Goal: Transaction & Acquisition: Purchase product/service

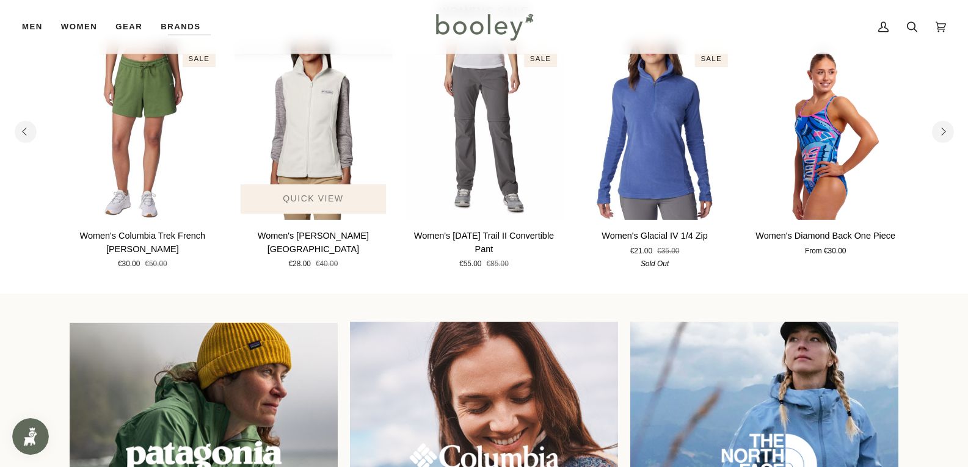
scroll to position [733, 0]
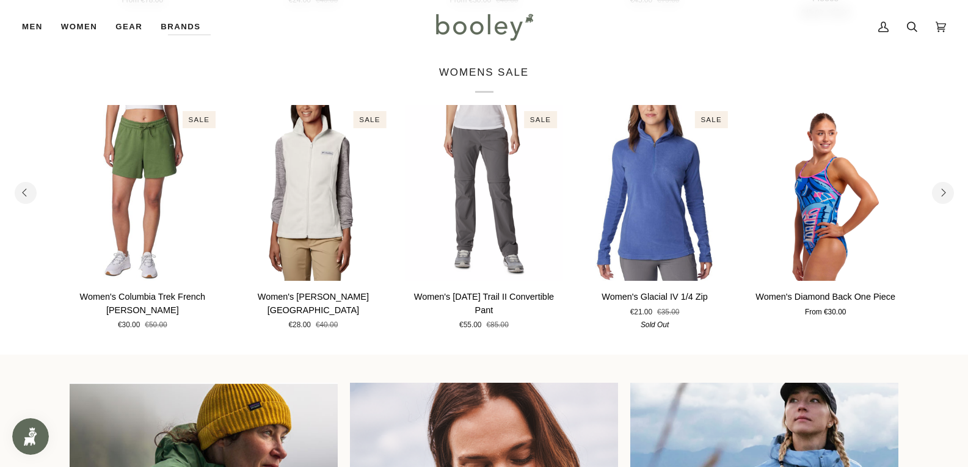
click at [947, 190] on button "Next" at bounding box center [943, 193] width 22 height 22
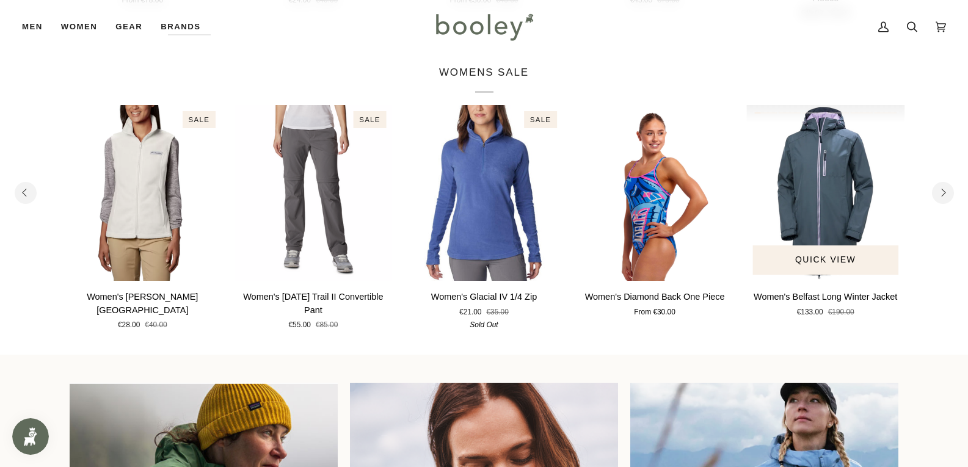
click at [852, 196] on img "Women's Belfast Long Winter Jacket" at bounding box center [825, 193] width 159 height 176
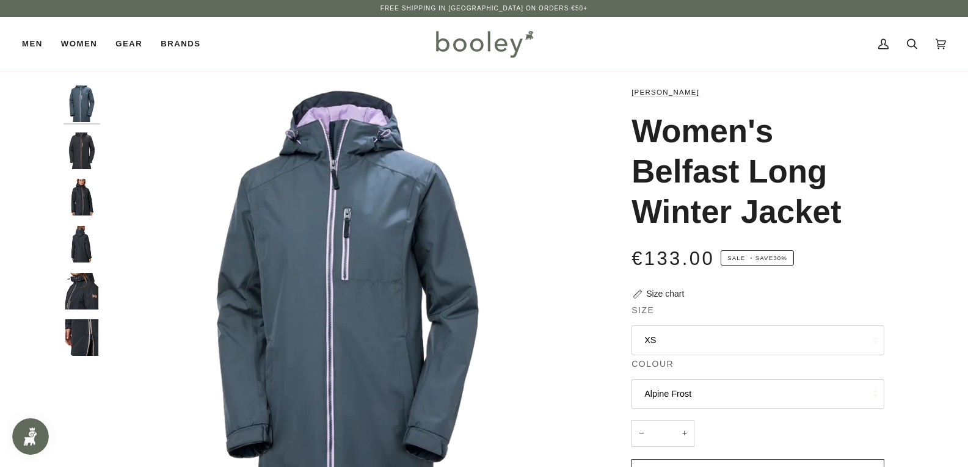
click at [70, 153] on img "Helly Hansen Women's Long Belfast Winter Jacket Ebony - Booley Galway" at bounding box center [82, 151] width 37 height 37
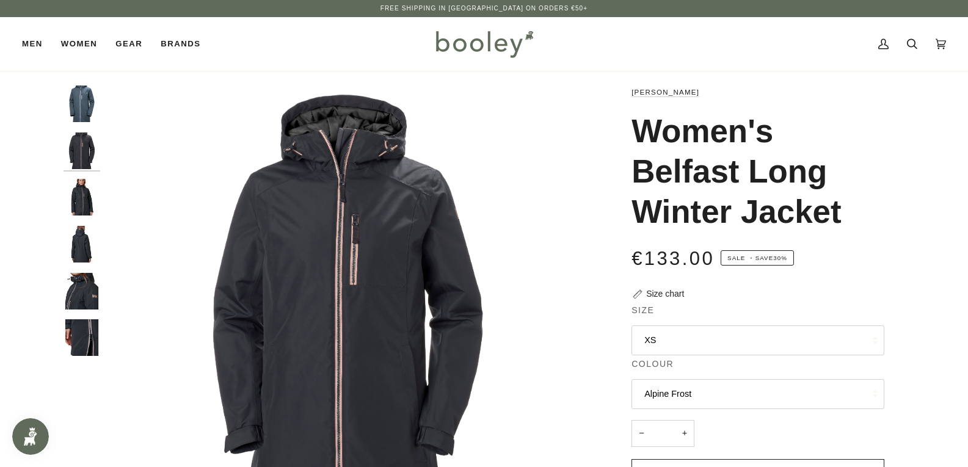
click at [85, 188] on img "Helly Hansen Women's Long Belfast Winter Jacket Ebony - Booley Galway" at bounding box center [82, 197] width 37 height 37
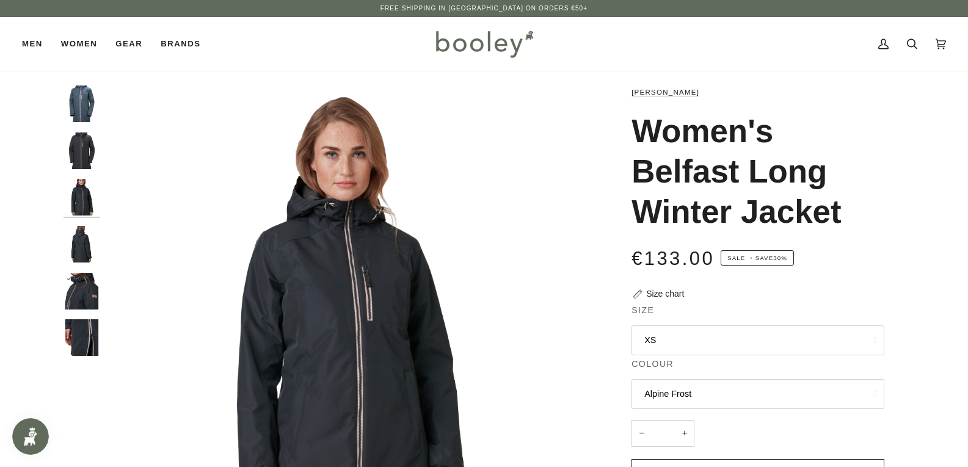
click at [80, 229] on img "Helly Hansen Women's Long Belfast Winter Jacket Ebony - Booley Galway" at bounding box center [82, 244] width 37 height 37
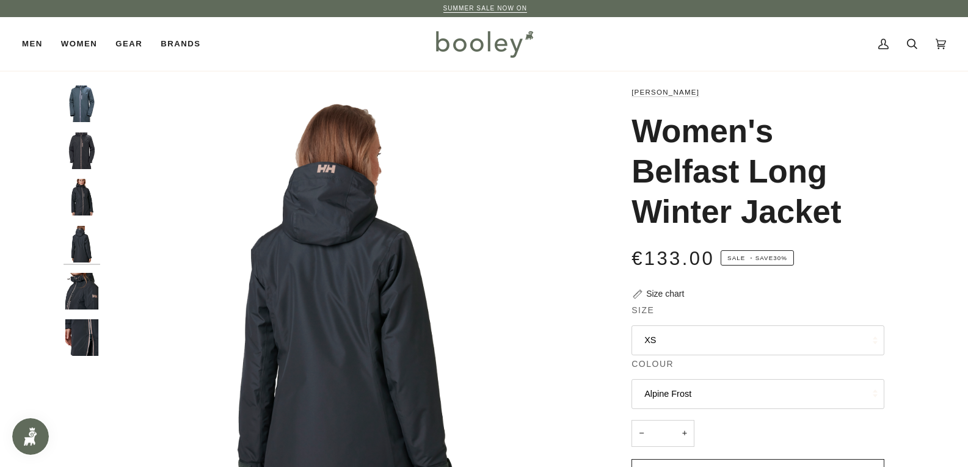
click at [89, 290] on img "Helly Hansen Women's Long Belfast Winter Jacket Ebony - Booley Galway" at bounding box center [82, 291] width 37 height 37
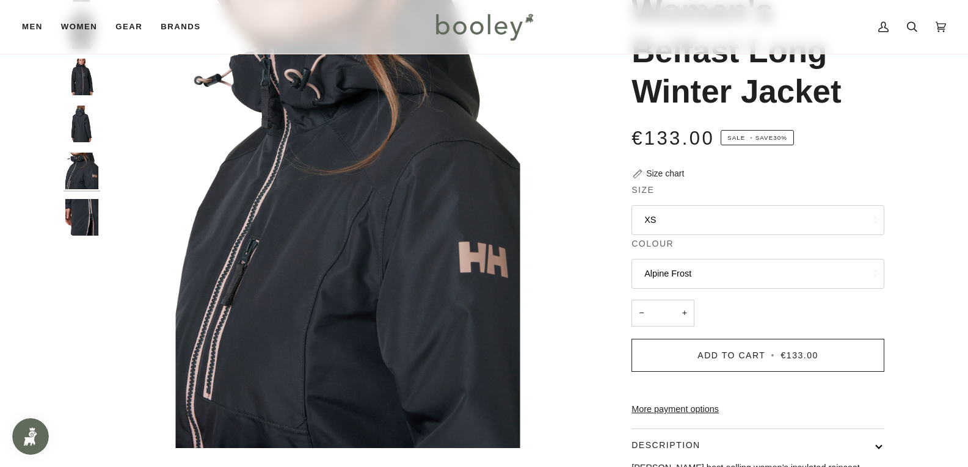
scroll to position [122, 0]
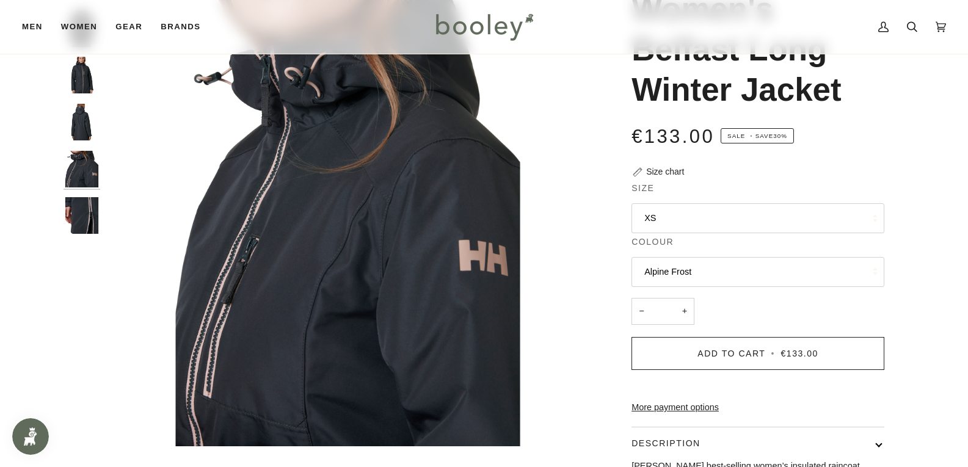
click at [814, 222] on button "XS" at bounding box center [757, 218] width 253 height 30
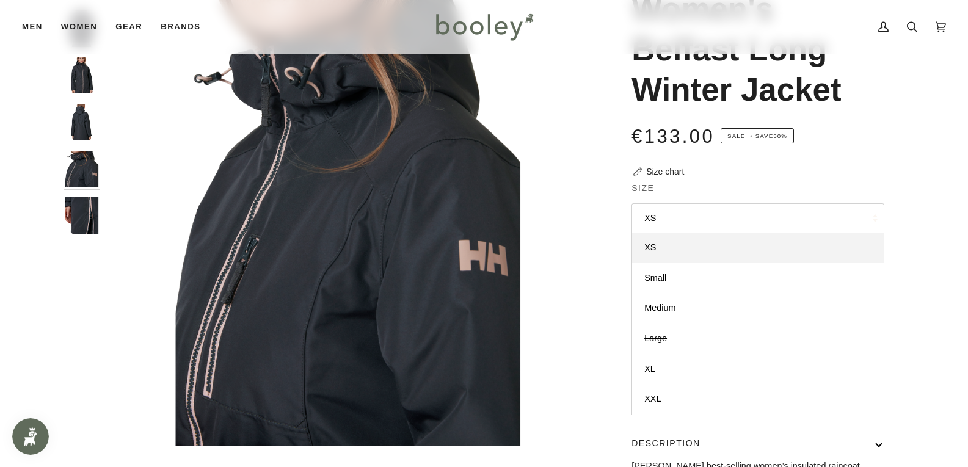
click at [812, 223] on button "XS" at bounding box center [757, 218] width 253 height 30
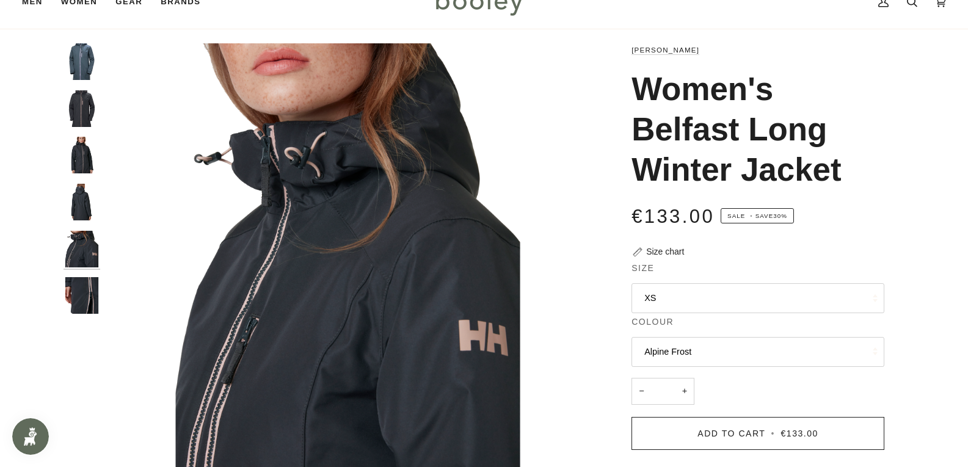
scroll to position [61, 0]
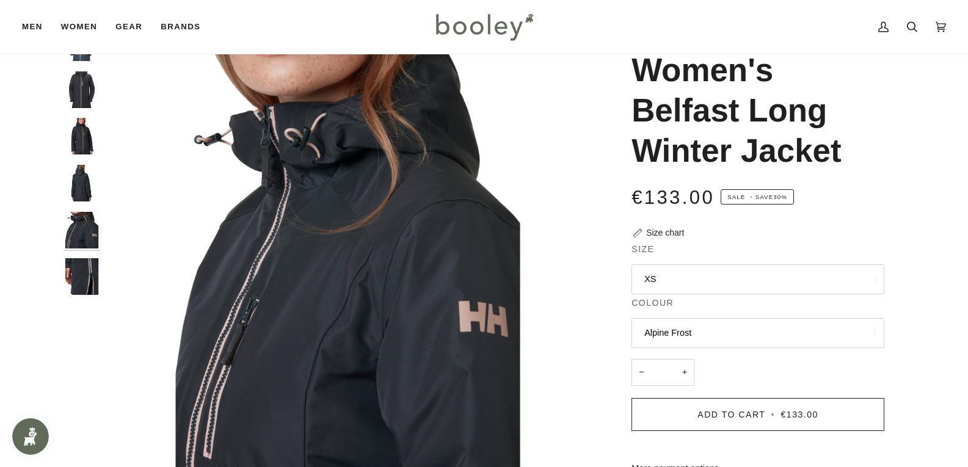
click at [688, 335] on button "Alpine Frost" at bounding box center [757, 333] width 253 height 30
click at [154, 268] on img "Helly Hansen Women's Long Belfast Winter Jacket Ebony - Booley Galway" at bounding box center [347, 265] width 483 height 483
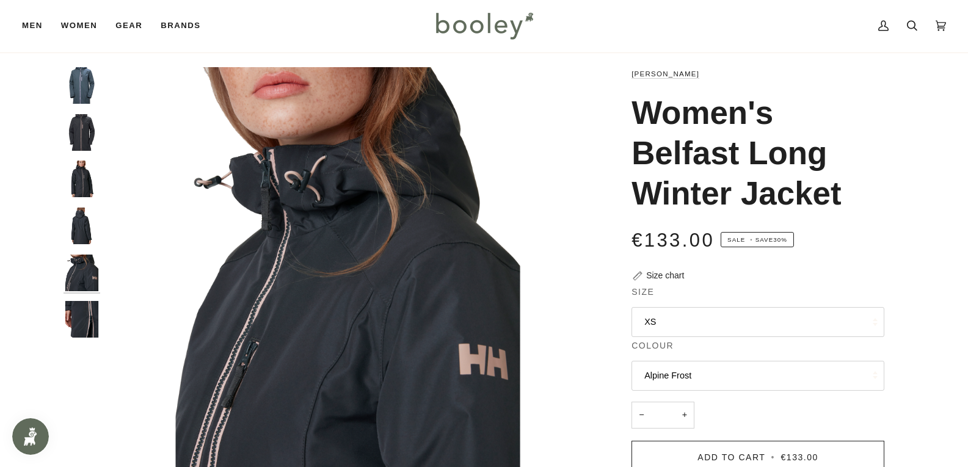
scroll to position [0, 0]
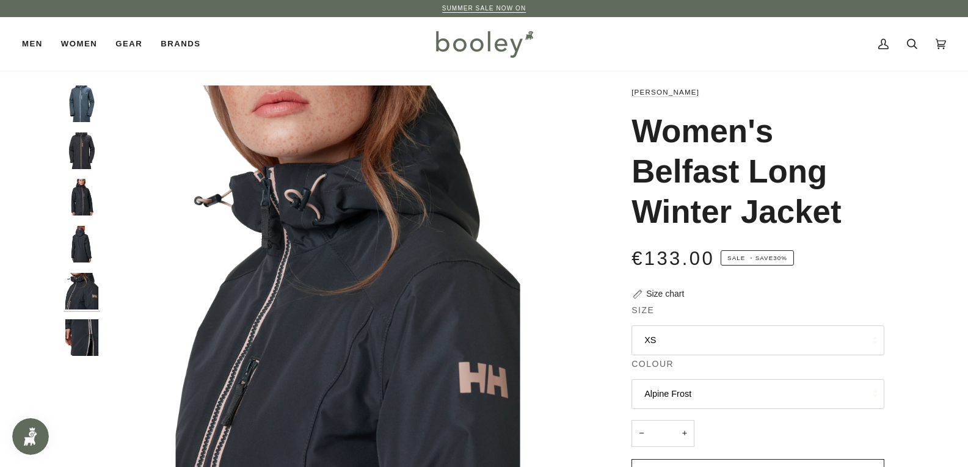
click at [90, 196] on img "Helly Hansen Women's Long Belfast Winter Jacket Ebony - Booley Galway" at bounding box center [82, 197] width 37 height 37
